Goal: Task Accomplishment & Management: Manage account settings

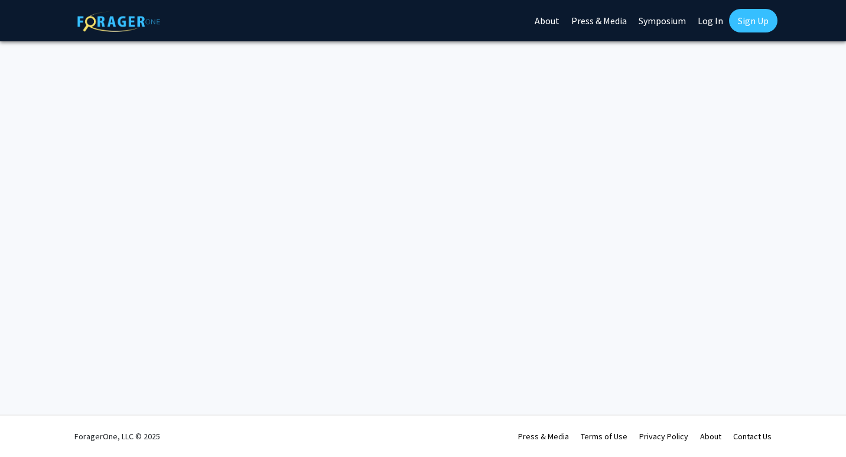
click at [706, 11] on link "Log In" at bounding box center [710, 20] width 37 height 41
click at [709, 19] on link "Log In" at bounding box center [710, 20] width 37 height 41
click at [715, 20] on link "Log In" at bounding box center [710, 20] width 37 height 41
click at [706, 22] on link "Log In" at bounding box center [710, 20] width 37 height 41
click at [711, 15] on link "Log In" at bounding box center [710, 20] width 37 height 41
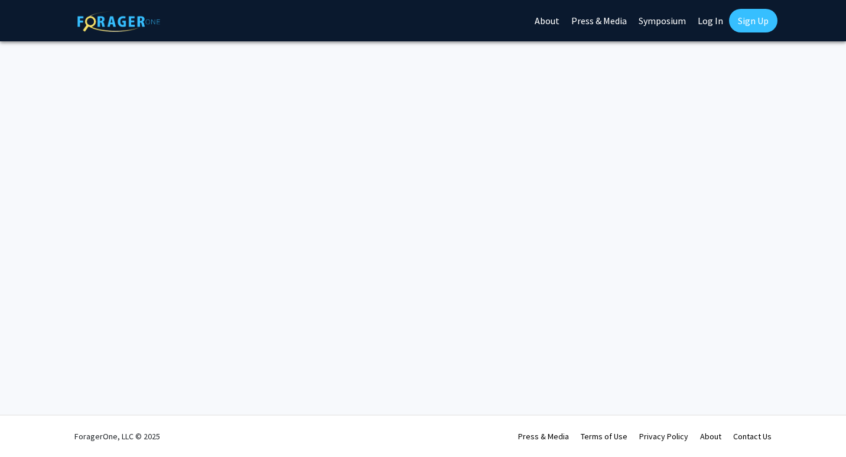
click at [747, 20] on link "Sign Up" at bounding box center [753, 21] width 48 height 24
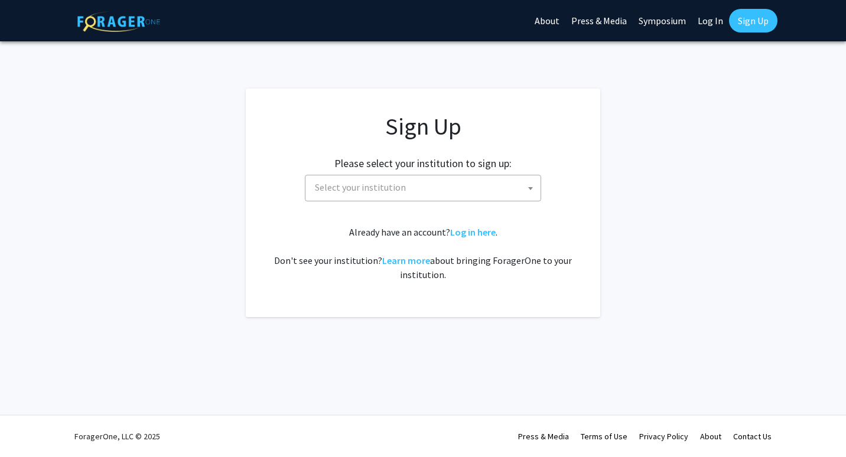
click at [712, 22] on link "Log In" at bounding box center [710, 20] width 37 height 41
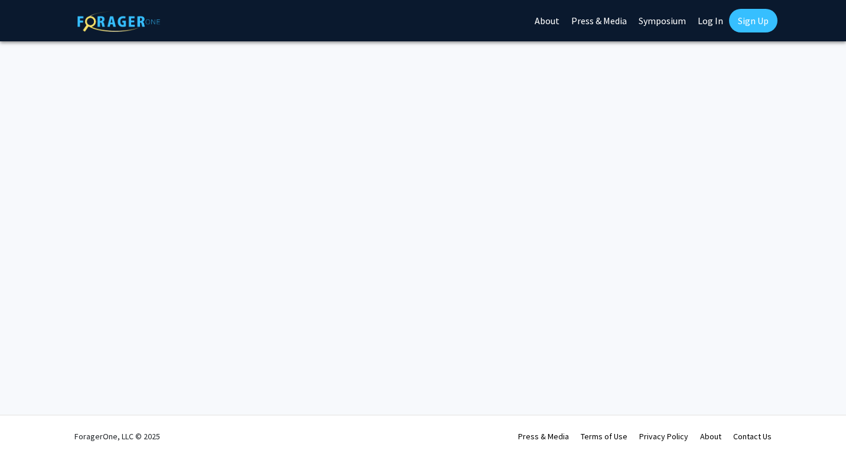
click at [699, 24] on link "Log In" at bounding box center [710, 20] width 37 height 41
click at [715, 24] on link "Log In" at bounding box center [710, 20] width 37 height 41
click at [565, 19] on link "About" at bounding box center [547, 20] width 37 height 41
click at [552, 17] on link "About" at bounding box center [547, 20] width 37 height 41
click at [709, 22] on link "Log In" at bounding box center [710, 20] width 37 height 41
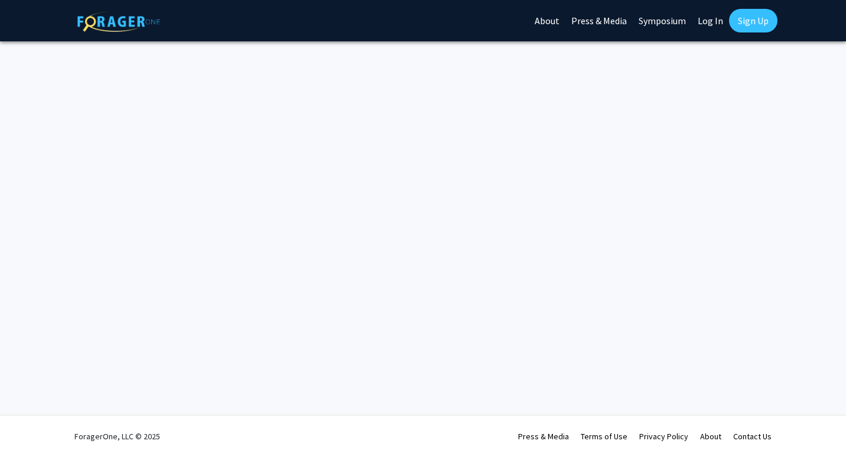
click at [744, 16] on link "Sign Up" at bounding box center [753, 21] width 48 height 24
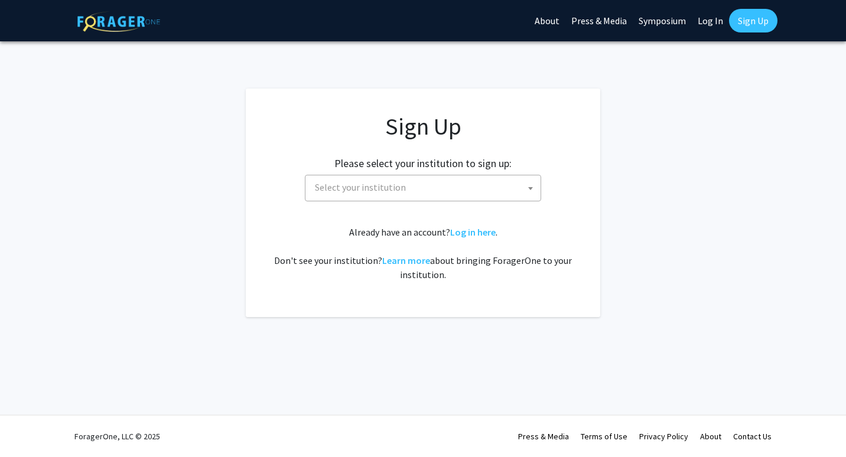
click at [713, 24] on link "Log In" at bounding box center [710, 20] width 37 height 41
click at [711, 17] on link "Log In" at bounding box center [710, 20] width 37 height 41
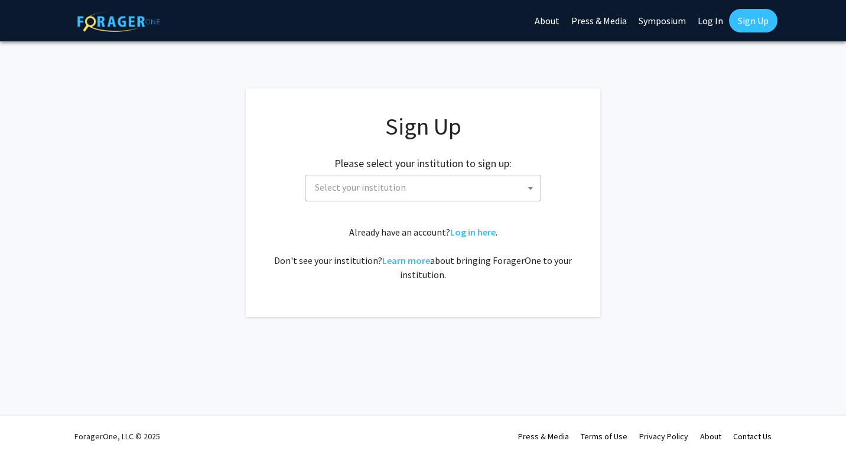
click at [711, 17] on link "Log In" at bounding box center [710, 20] width 37 height 41
click at [483, 229] on link "Log in here" at bounding box center [472, 232] width 45 height 12
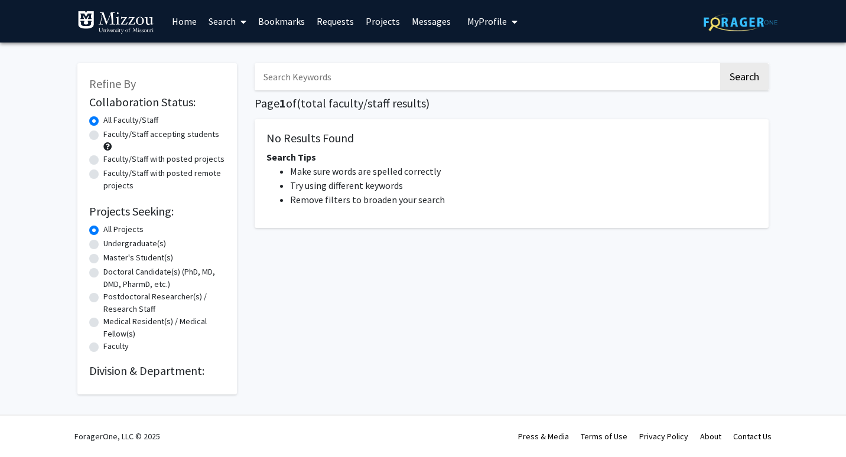
click at [175, 27] on link "Home" at bounding box center [184, 21] width 37 height 41
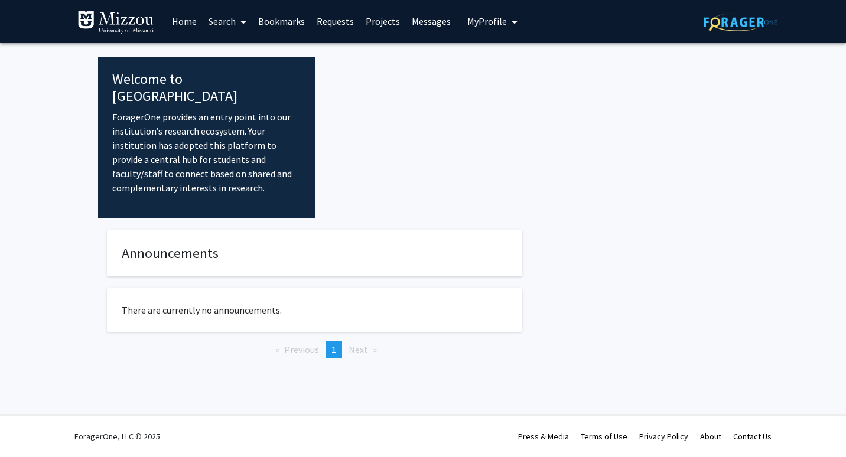
click at [214, 261] on div "Announcements There are currently no announcements. Previous page 1 / 1 You're …" at bounding box center [314, 313] width 415 height 167
click at [226, 28] on link "Search" at bounding box center [228, 21] width 50 height 41
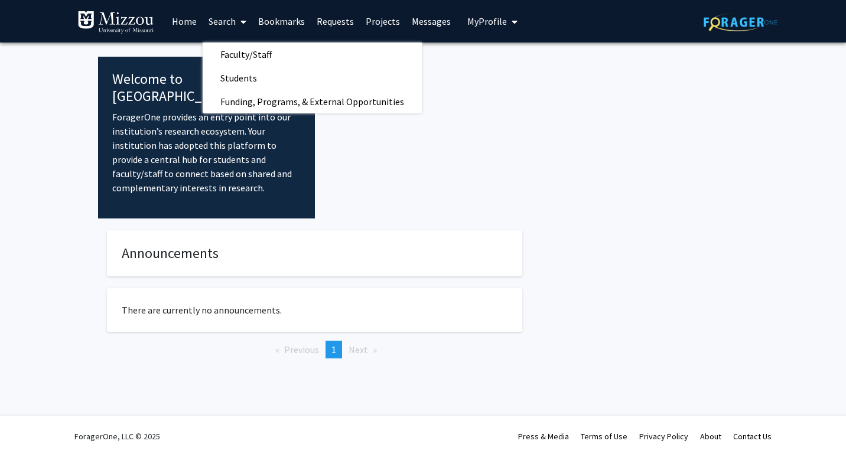
click at [290, 20] on link "Bookmarks" at bounding box center [281, 21] width 58 height 41
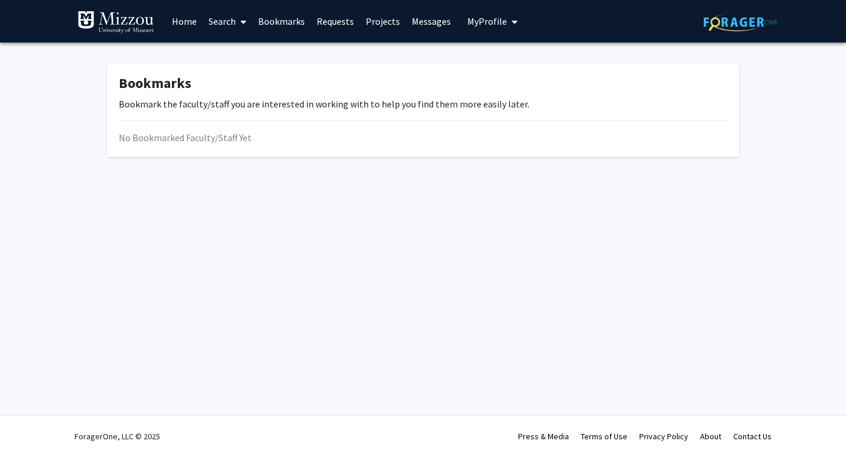
click at [346, 19] on link "Requests" at bounding box center [335, 21] width 49 height 41
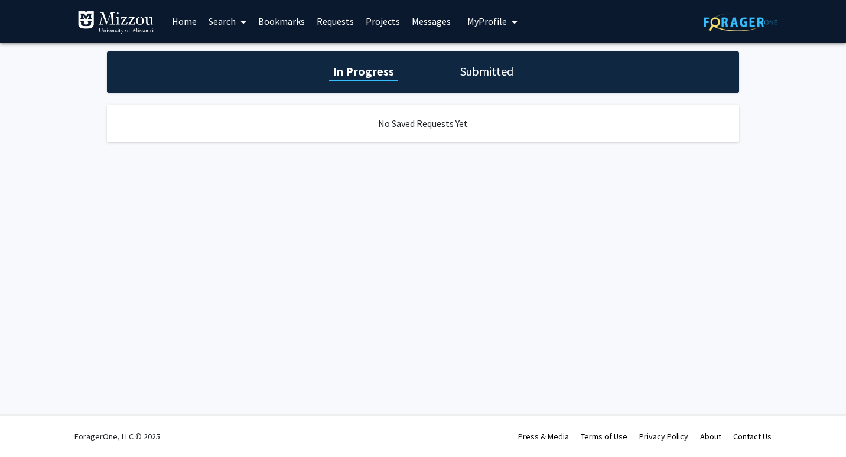
click at [450, 24] on link "Messages" at bounding box center [431, 21] width 51 height 41
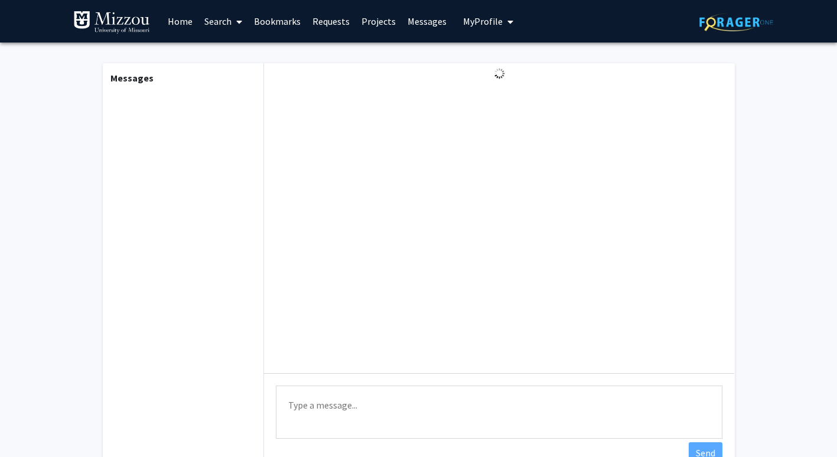
click at [470, 21] on span "My Profile" at bounding box center [483, 21] width 40 height 12
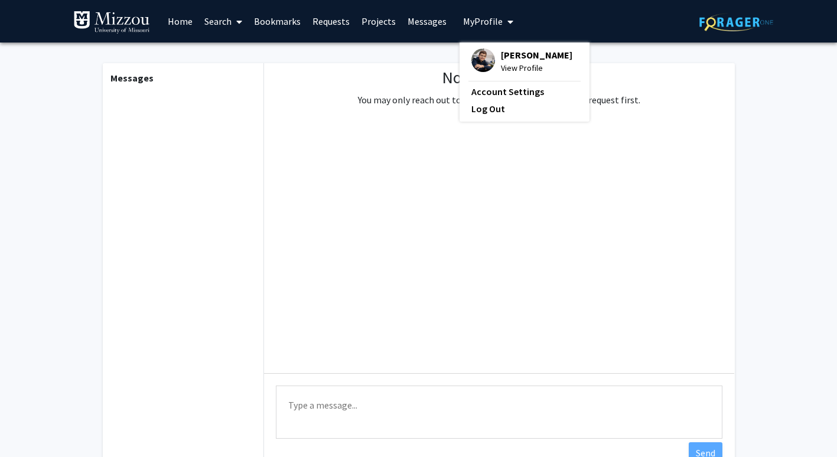
click at [487, 67] on fg-profile-picture at bounding box center [483, 61] width 24 height 26
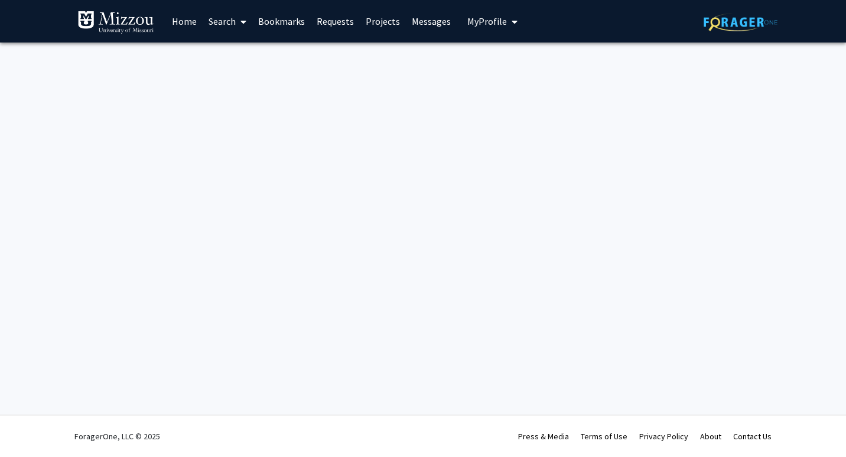
click at [483, 31] on button "My Profile" at bounding box center [492, 21] width 57 height 43
click at [520, 64] on span "View Profile" at bounding box center [540, 67] width 71 height 13
click at [496, 32] on button "My Profile" at bounding box center [492, 21] width 57 height 43
click at [523, 64] on span "View Profile" at bounding box center [540, 67] width 71 height 13
click at [479, 19] on span "My Profile" at bounding box center [487, 21] width 40 height 12
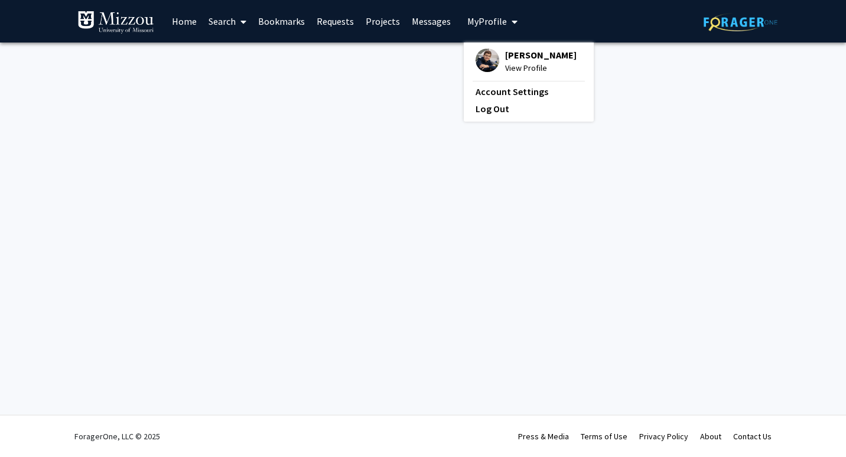
click at [490, 83] on div "[PERSON_NAME] View Profile Account Settings Log Out" at bounding box center [529, 82] width 130 height 79
click at [493, 92] on link "Account Settings" at bounding box center [529, 91] width 106 height 14
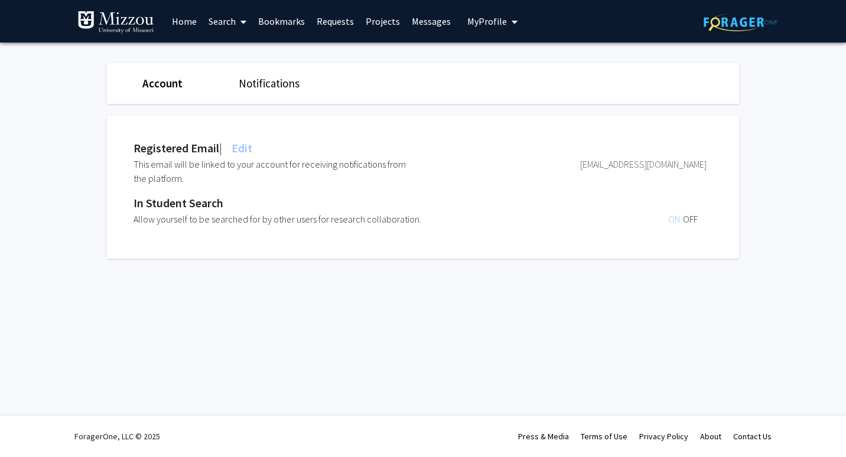
click at [476, 27] on button "My Profile" at bounding box center [492, 21] width 57 height 43
click at [484, 57] on img at bounding box center [488, 60] width 24 height 24
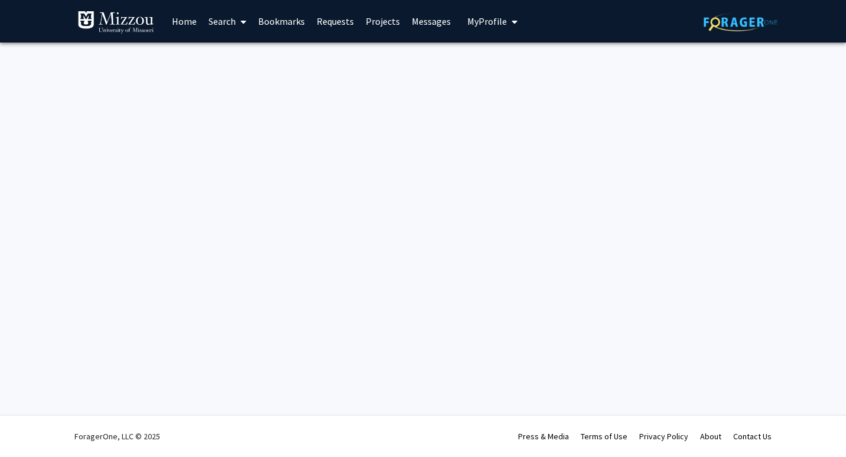
click at [490, 24] on span "My Profile" at bounding box center [487, 21] width 40 height 12
click at [509, 85] on link "Account Settings" at bounding box center [529, 91] width 106 height 14
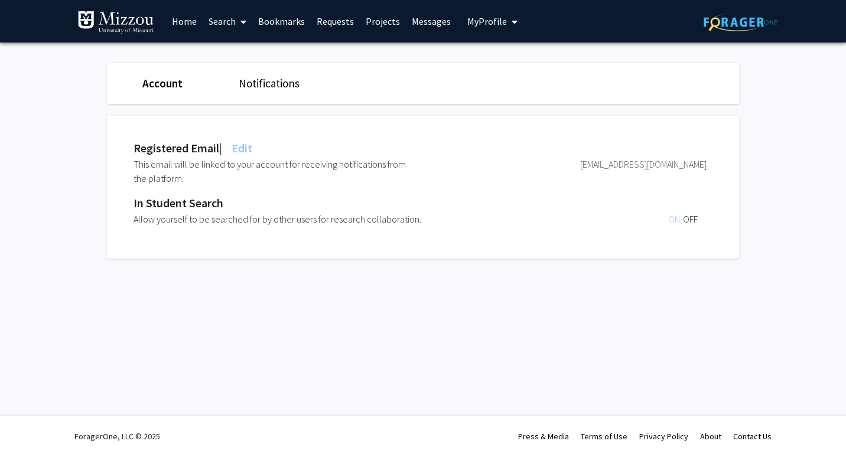
click at [468, 18] on span "My Profile" at bounding box center [487, 21] width 40 height 12
click at [178, 28] on link "Home" at bounding box center [184, 21] width 37 height 41
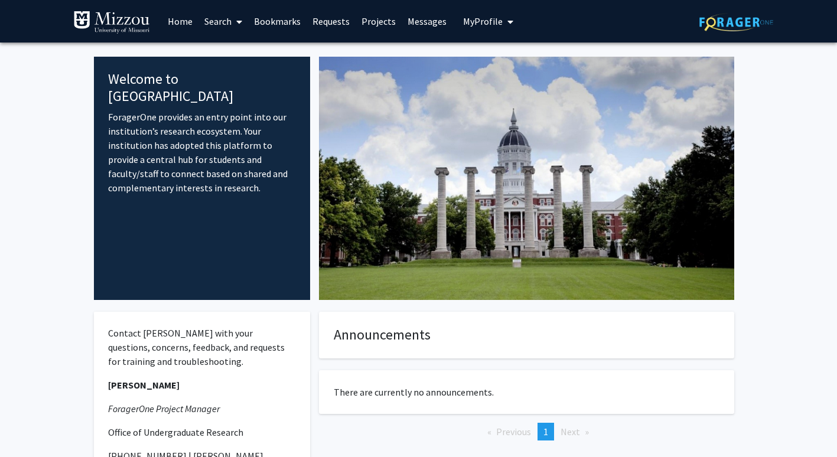
click at [214, 28] on link "Search" at bounding box center [223, 21] width 50 height 41
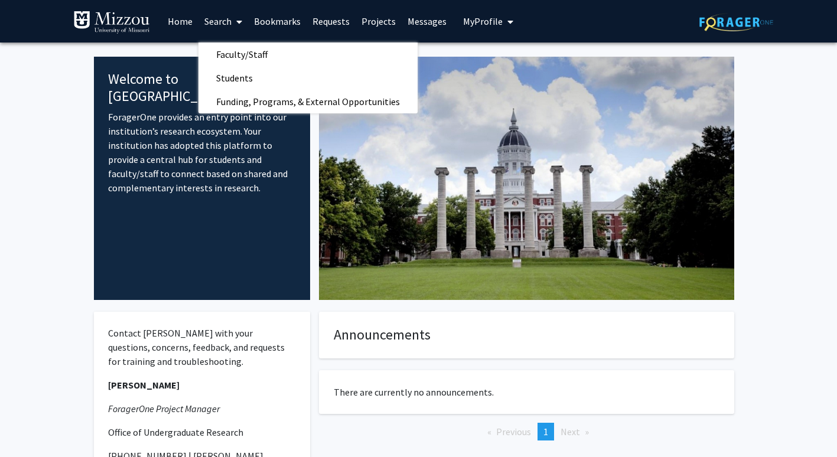
click at [279, 18] on link "Bookmarks" at bounding box center [277, 21] width 58 height 41
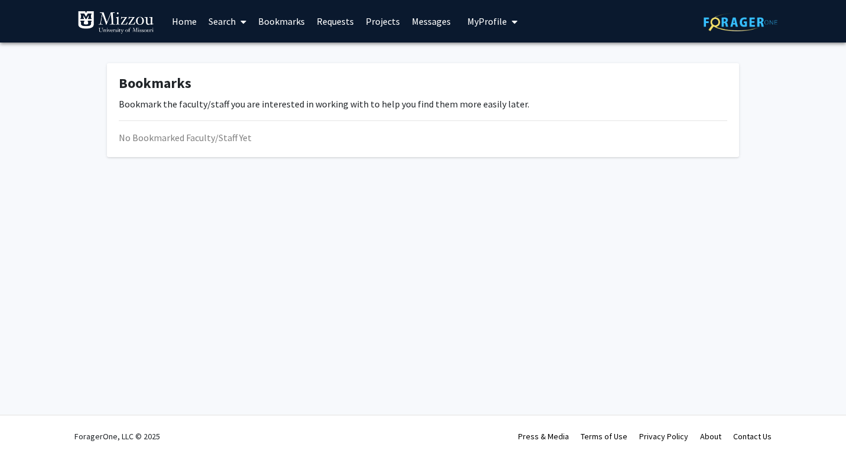
click at [324, 18] on link "Requests" at bounding box center [335, 21] width 49 height 41
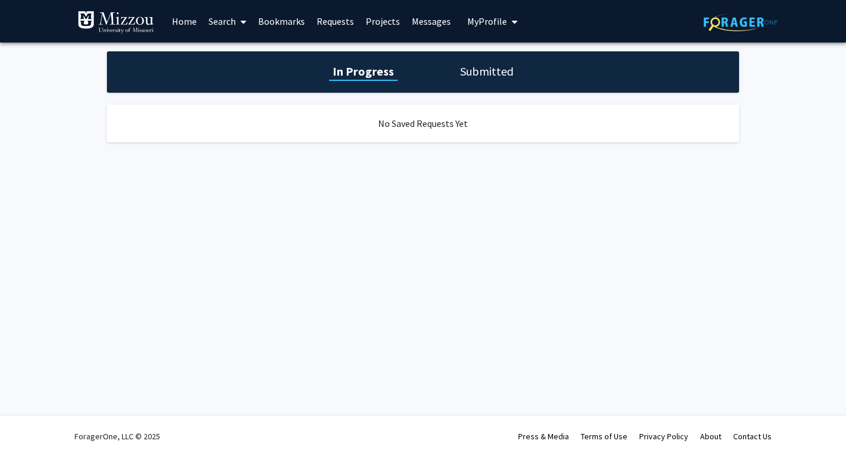
click at [377, 22] on link "Projects" at bounding box center [383, 21] width 46 height 41
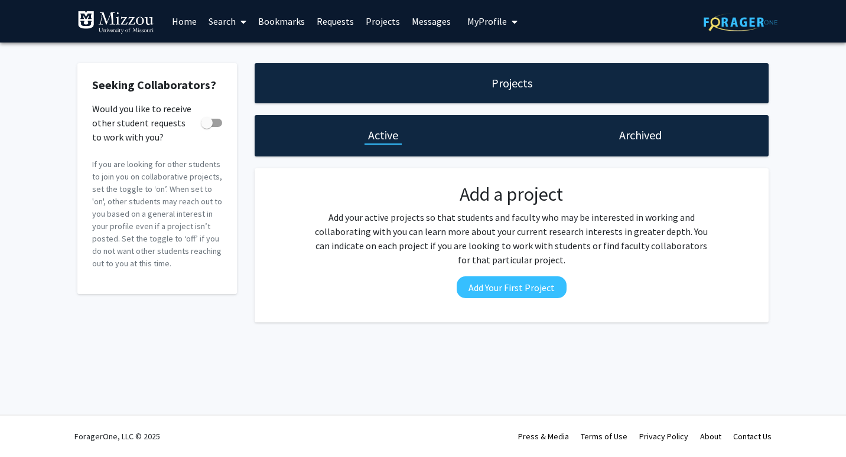
click at [412, 22] on link "Messages" at bounding box center [431, 21] width 51 height 41
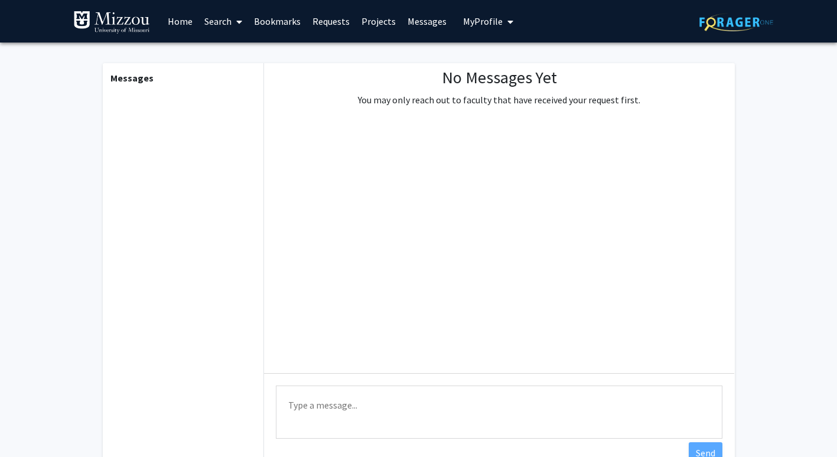
click at [463, 22] on span "My Profile" at bounding box center [483, 21] width 40 height 12
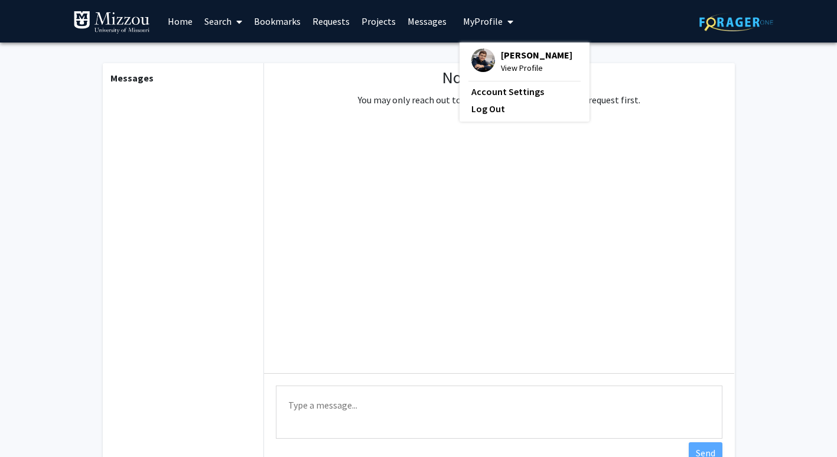
click at [472, 83] on div "[PERSON_NAME] View Profile Account Settings Log Out" at bounding box center [525, 82] width 130 height 79
click at [480, 91] on link "Account Settings" at bounding box center [524, 91] width 106 height 14
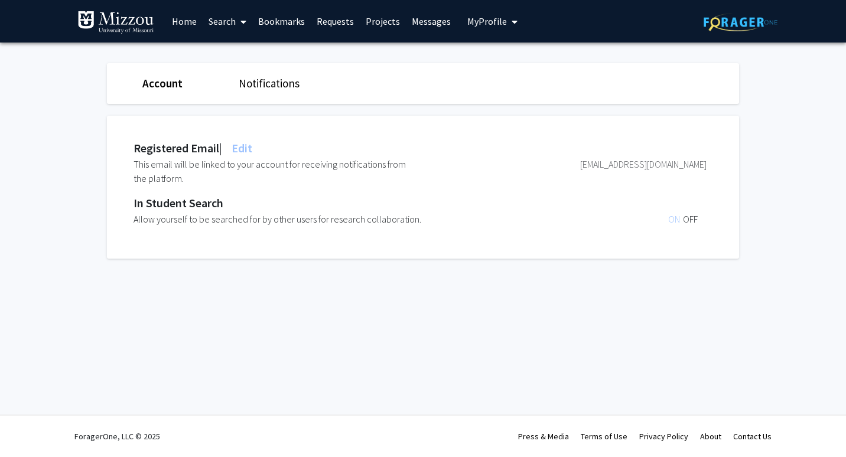
click at [135, 54] on div "Account Notifications Registered Email | Edit This email will be linked to your…" at bounding box center [423, 164] width 632 height 243
click at [165, 83] on link "Account" at bounding box center [162, 83] width 40 height 14
click at [246, 85] on link "Notifications" at bounding box center [269, 83] width 61 height 14
click at [148, 75] on div "Account" at bounding box center [181, 83] width 96 height 17
click at [153, 81] on link "Account" at bounding box center [161, 83] width 39 height 14
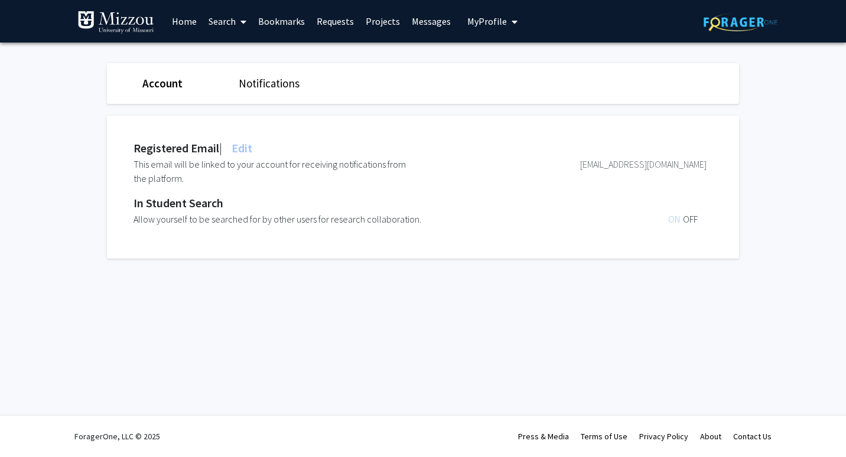
click at [480, 17] on span "My Profile" at bounding box center [487, 21] width 40 height 12
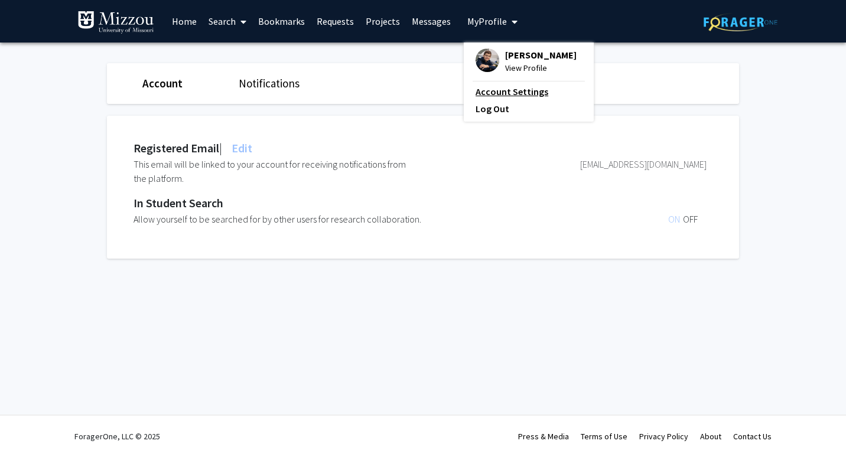
click at [491, 90] on link "Account Settings" at bounding box center [529, 91] width 106 height 14
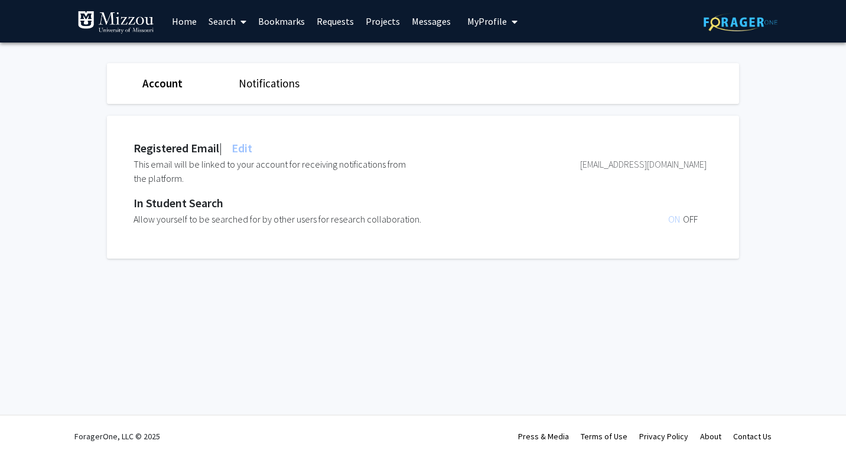
click at [181, 21] on link "Home" at bounding box center [184, 21] width 37 height 41
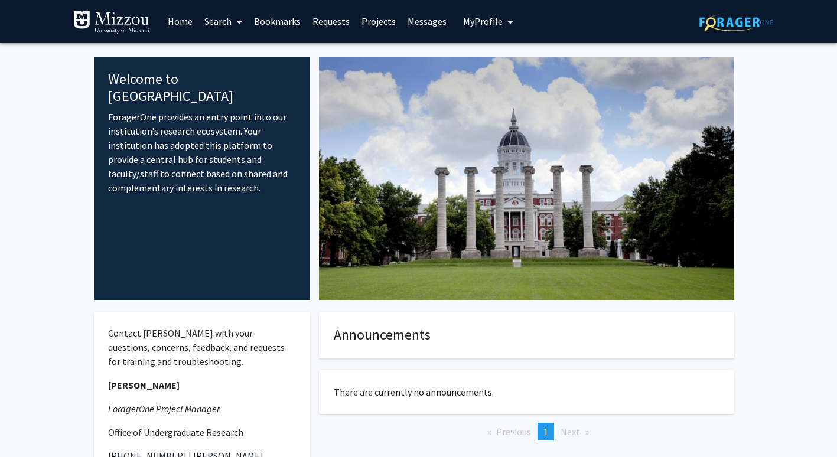
drag, startPoint x: 223, startPoint y: 22, endPoint x: 310, endPoint y: 43, distance: 89.1
click at [310, 43] on div "Skip navigation Home Search Bookmarks Requests Projects Messages My Profile [PE…" at bounding box center [418, 308] width 837 height 617
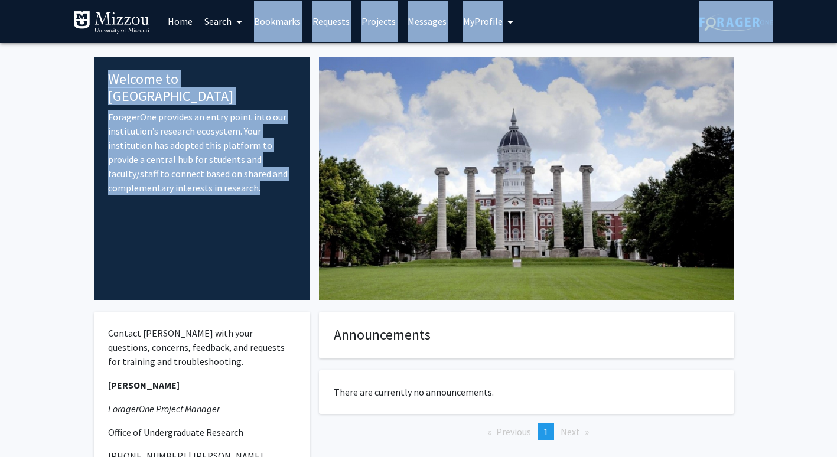
drag, startPoint x: 310, startPoint y: 43, endPoint x: 424, endPoint y: 37, distance: 113.6
click at [424, 37] on link "Messages" at bounding box center [427, 21] width 51 height 41
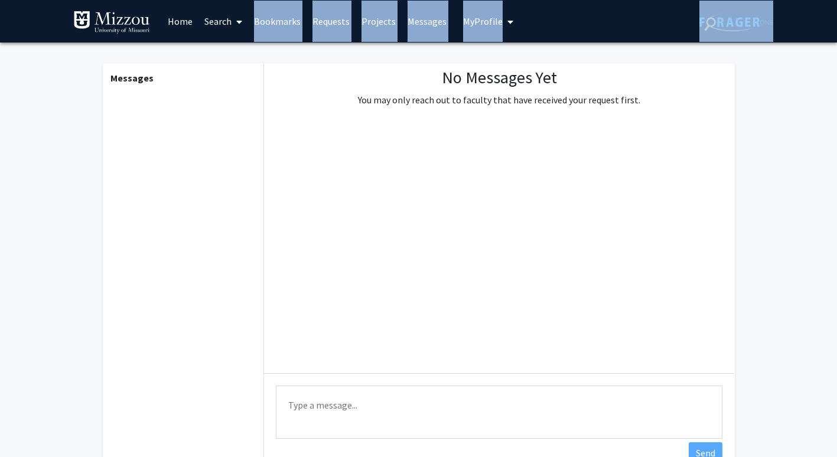
click at [465, 25] on span "My Profile" at bounding box center [483, 21] width 40 height 12
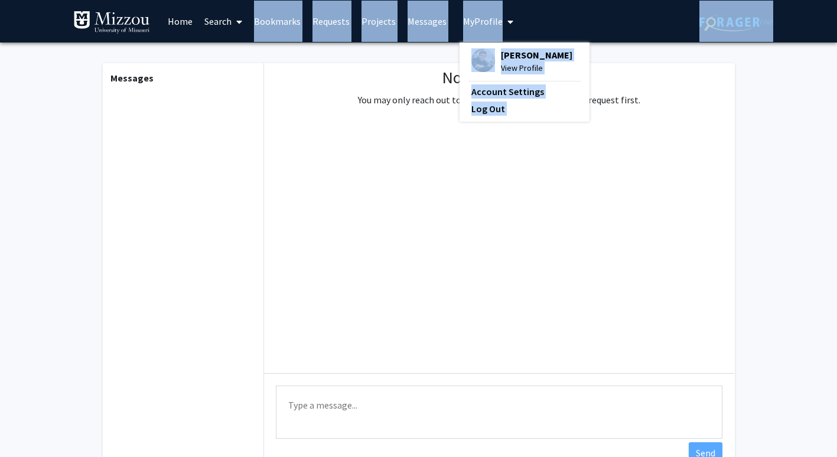
click at [504, 60] on span "[PERSON_NAME]" at bounding box center [536, 54] width 71 height 13
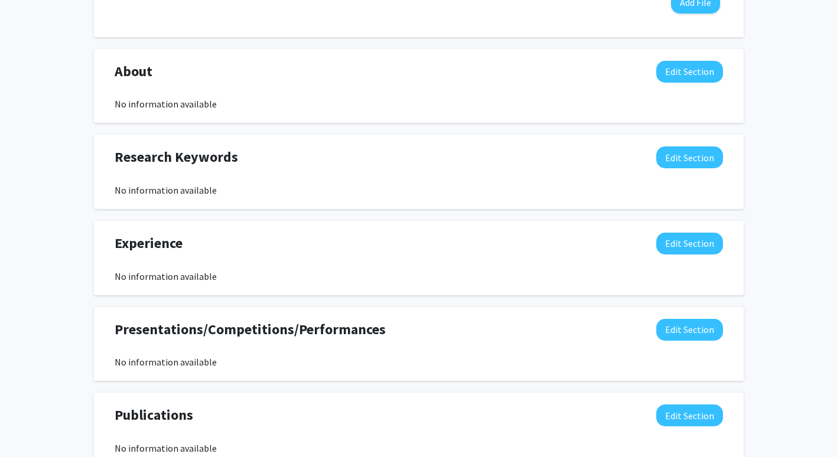
scroll to position [484, 0]
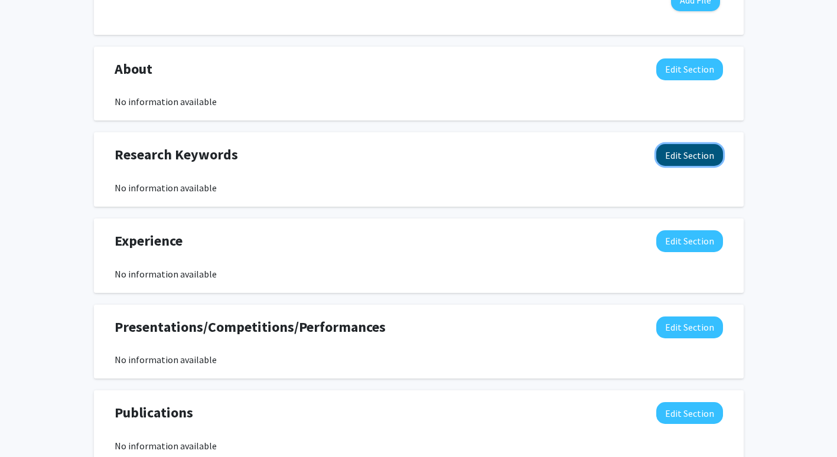
click at [687, 157] on button "Edit Section" at bounding box center [689, 155] width 67 height 22
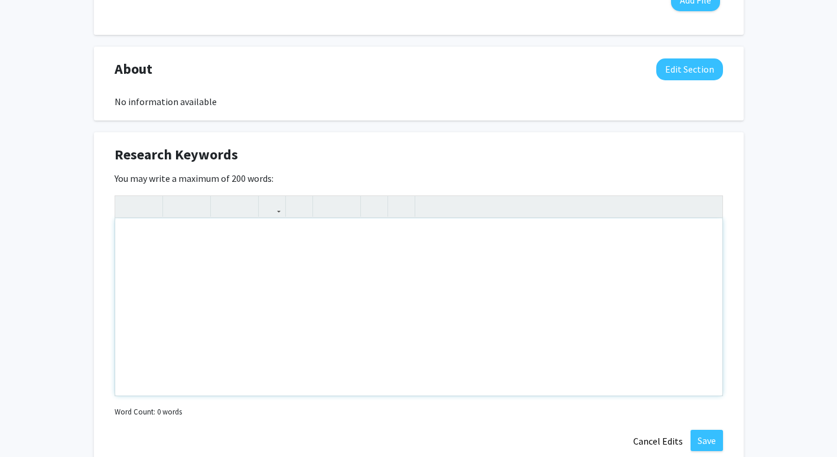
click at [425, 225] on div "Note to users with screen readers: Please deactivate our accessibility plugin f…" at bounding box center [418, 307] width 607 height 177
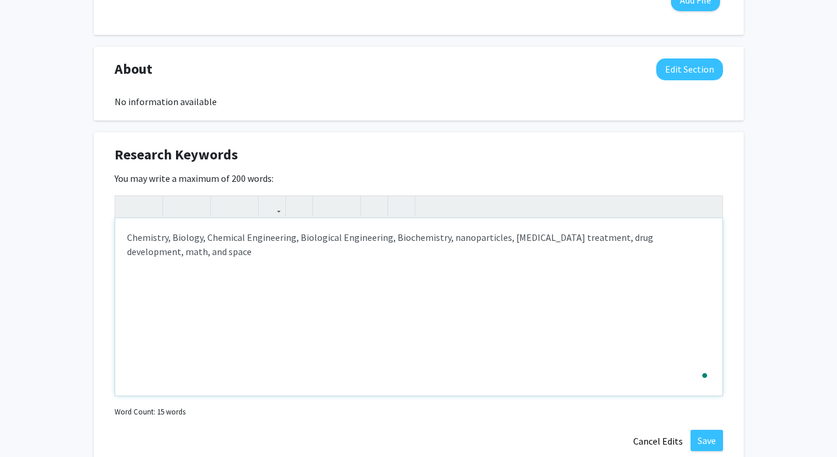
type textarea "Chemistry, Biology, Chemical Engineering, Biological Engineering, Biochemistry,…"
click at [704, 430] on button "Save" at bounding box center [707, 440] width 32 height 21
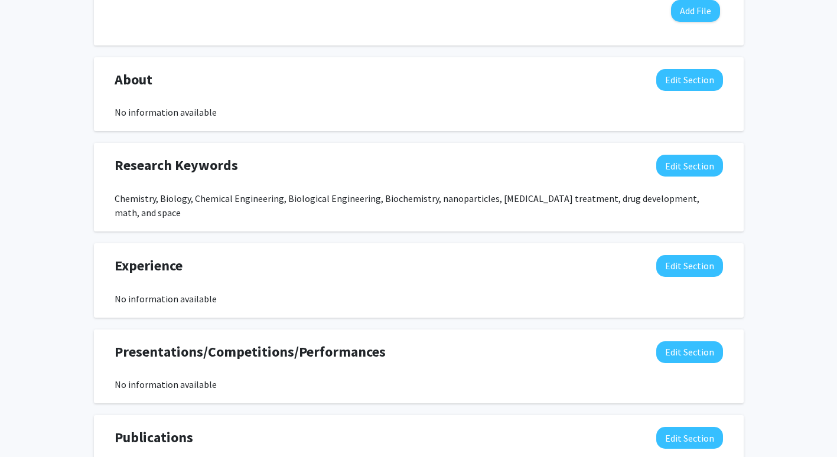
scroll to position [474, 0]
click at [657, 259] on div "Edit Section" at bounding box center [689, 266] width 67 height 22
click at [660, 260] on div "Edit Section" at bounding box center [689, 266] width 67 height 22
click at [664, 255] on button "Edit Section" at bounding box center [689, 266] width 67 height 22
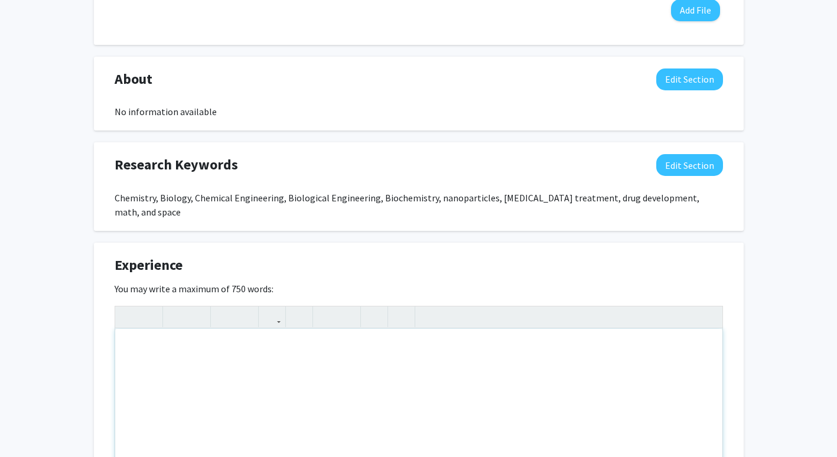
click at [219, 373] on div "Note to users with screen readers: Please deactivate our accessibility plugin f…" at bounding box center [418, 417] width 607 height 177
type textarea "E"
click at [379, 341] on div "Worked with gel electrophoresis on 10 different occasions." at bounding box center [418, 417] width 607 height 177
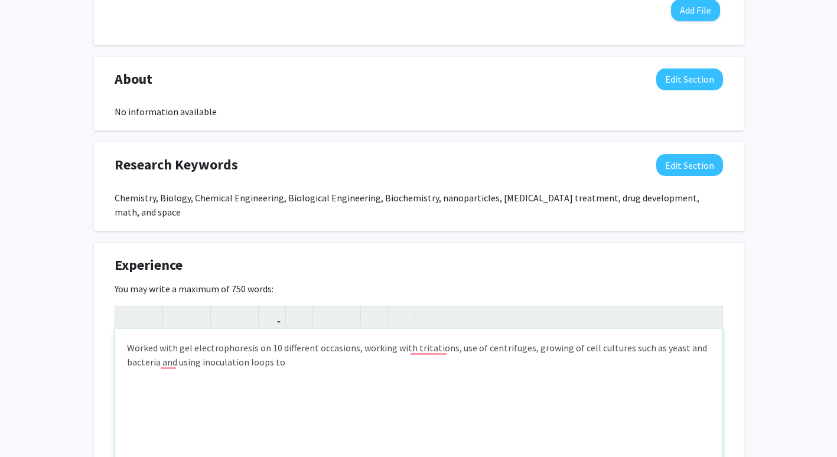
click at [312, 373] on div "Worked with gel electrophoresis on 10 different occasions, working with tritati…" at bounding box center [418, 417] width 607 height 177
type textarea "Worked with gel electrophoresis on 10 different occasions, working with tritrat…"
click at [413, 352] on div "Worked with gel electrophoresis on 10 different occasions, working with tritrat…" at bounding box center [418, 417] width 607 height 177
drag, startPoint x: 413, startPoint y: 352, endPoint x: 165, endPoint y: 320, distance: 250.1
click at [165, 329] on div "Worked with gel electrophoresis on 10 different occasions, working with tritrat…" at bounding box center [418, 417] width 607 height 177
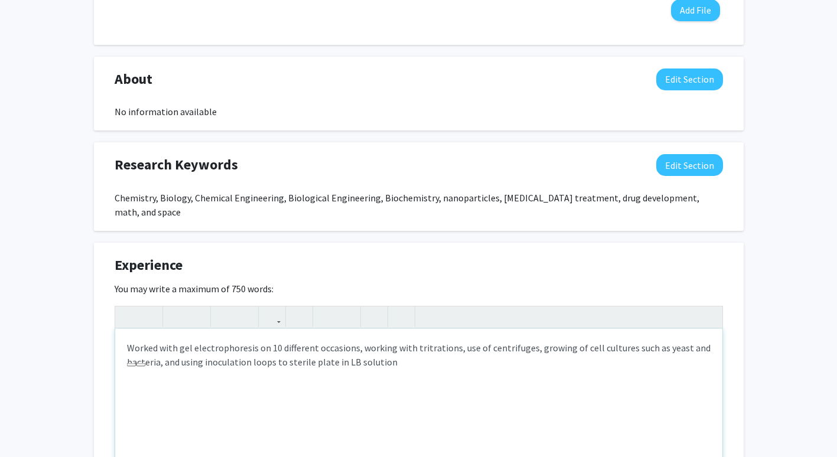
click at [121, 329] on div "Worked with gel electrophoresis on 10 different occasions, working with tritrat…" at bounding box center [418, 417] width 607 height 177
drag, startPoint x: 121, startPoint y: 321, endPoint x: 400, endPoint y: 347, distance: 280.7
click at [400, 347] on div "Worked with gel electrophoresis on 10 different occasions, working with tritrat…" at bounding box center [418, 417] width 607 height 177
copy div "Worked with gel electrophoresis on 10 different occasions, working with tritrat…"
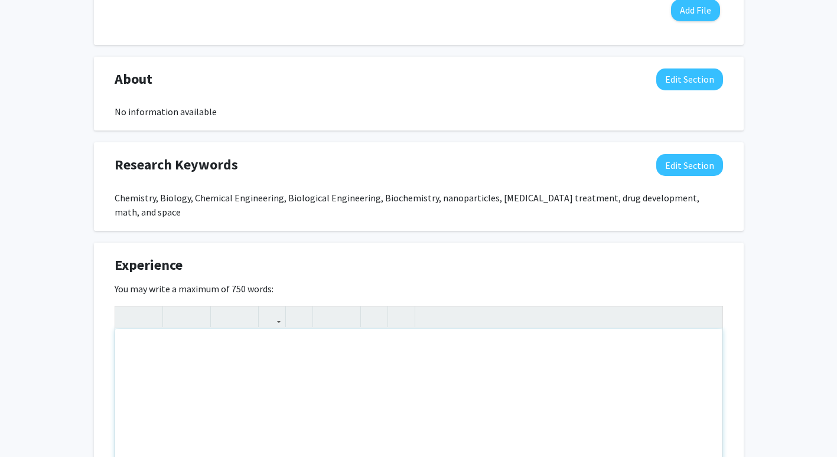
scroll to position [461, 0]
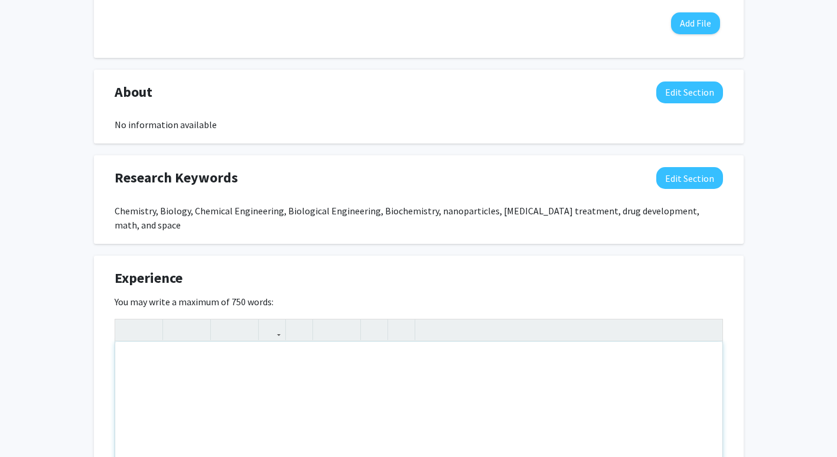
type textarea "<p>Worked with gel electrophoresis on 10 different occasions; performed titrati…"
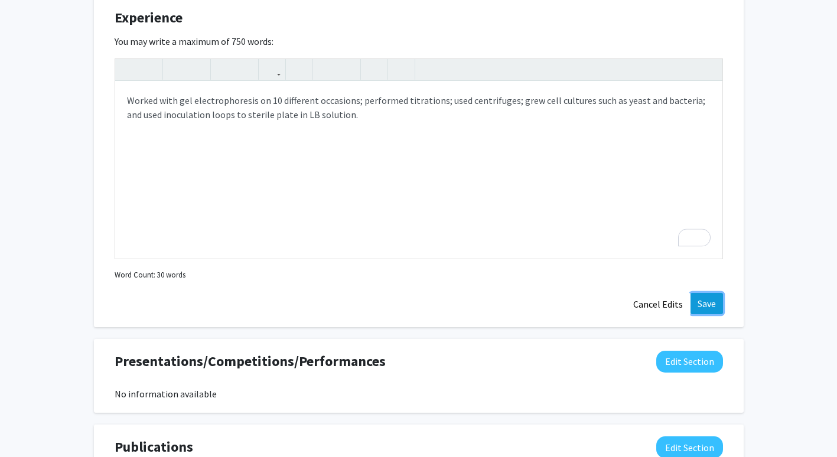
click at [708, 293] on button "Save" at bounding box center [707, 303] width 32 height 21
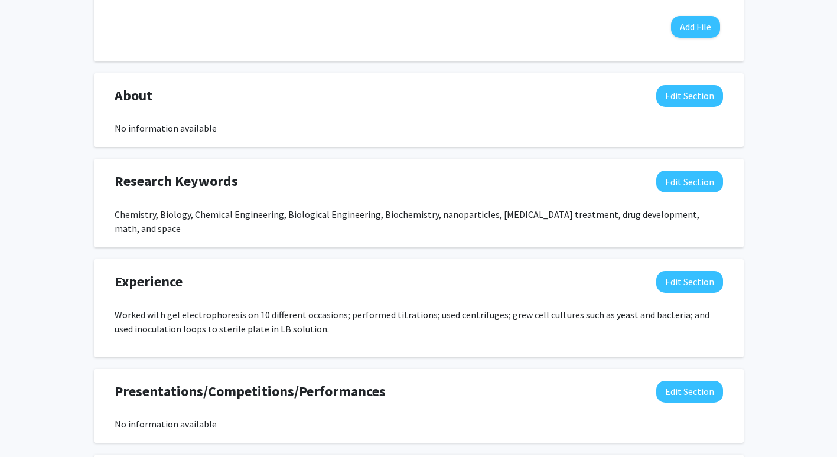
scroll to position [456, 0]
